Goal: Task Accomplishment & Management: Complete application form

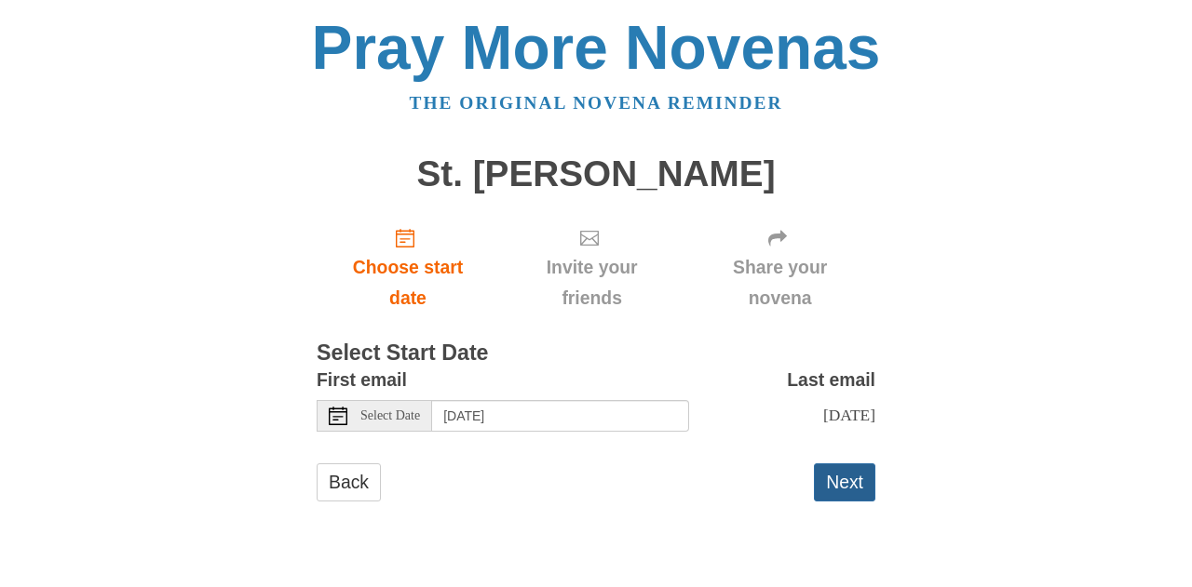
click at [852, 490] on button "Next" at bounding box center [844, 483] width 61 height 38
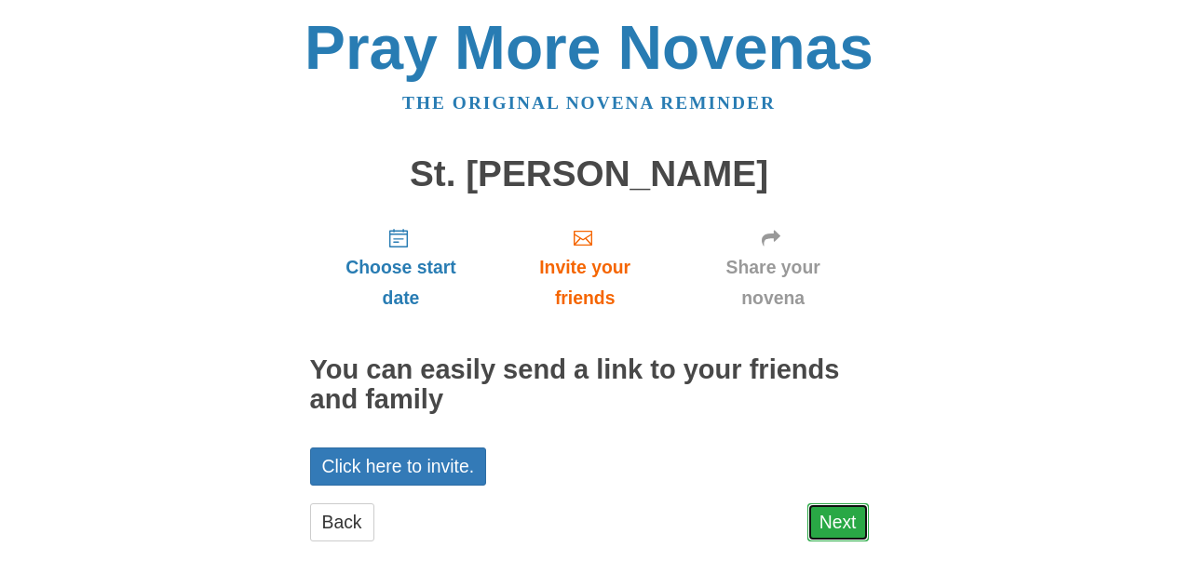
click at [855, 515] on link "Next" at bounding box center [837, 523] width 61 height 38
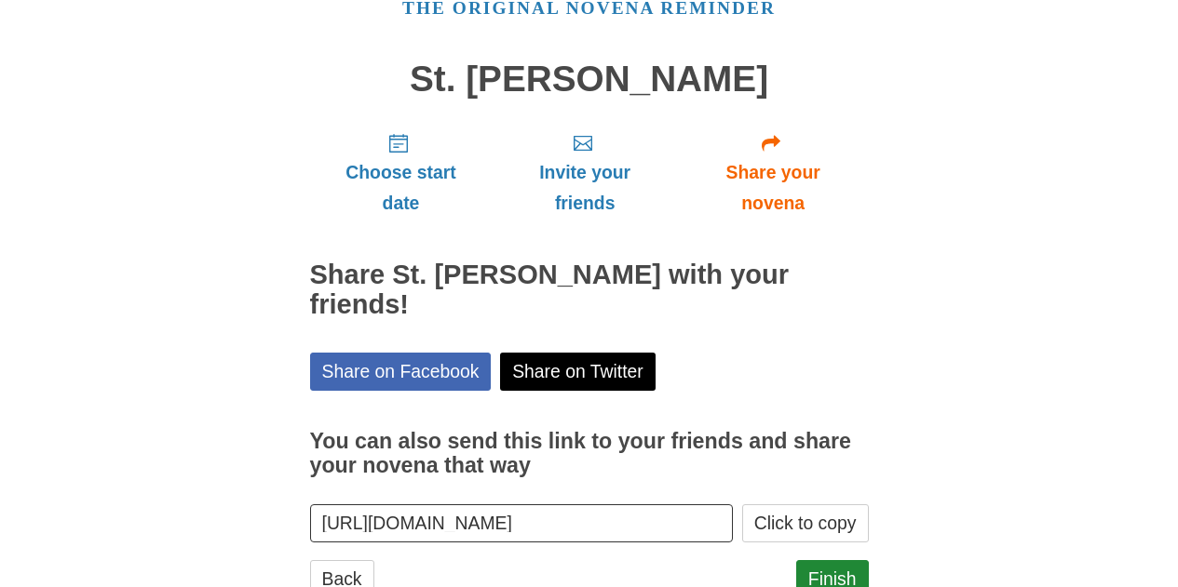
scroll to position [160, 0]
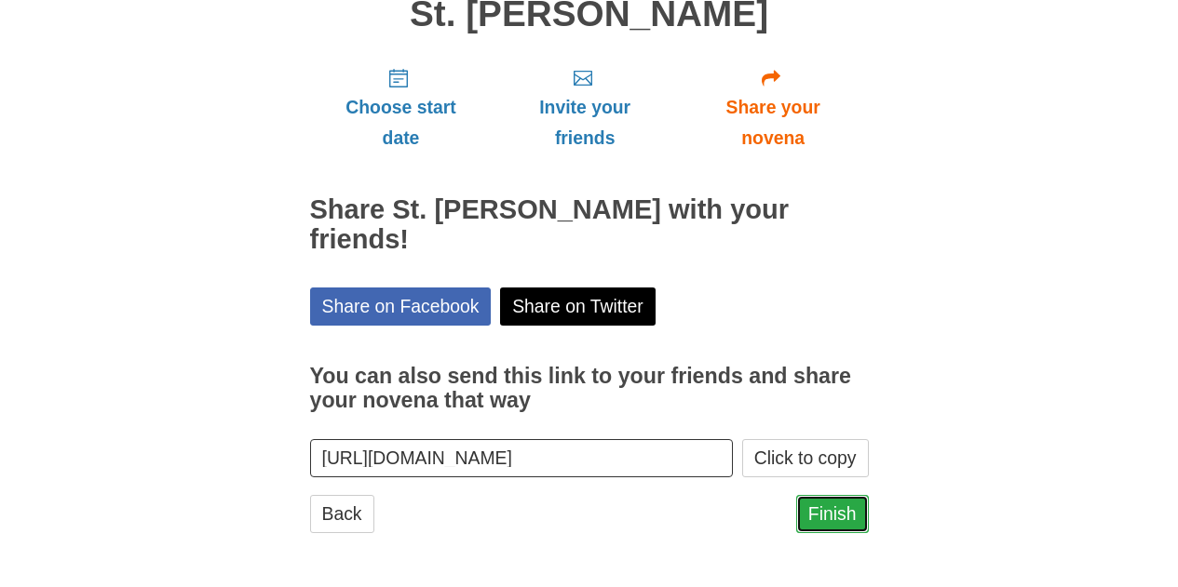
click at [833, 514] on link "Finish" at bounding box center [832, 514] width 73 height 38
